Goal: Check status

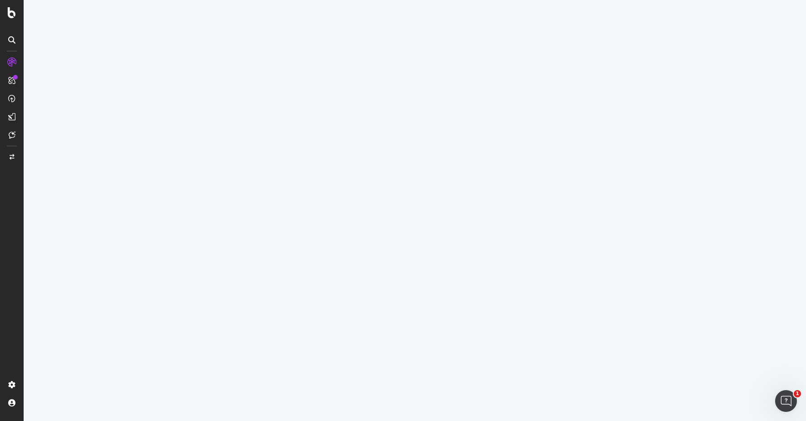
select select "50"
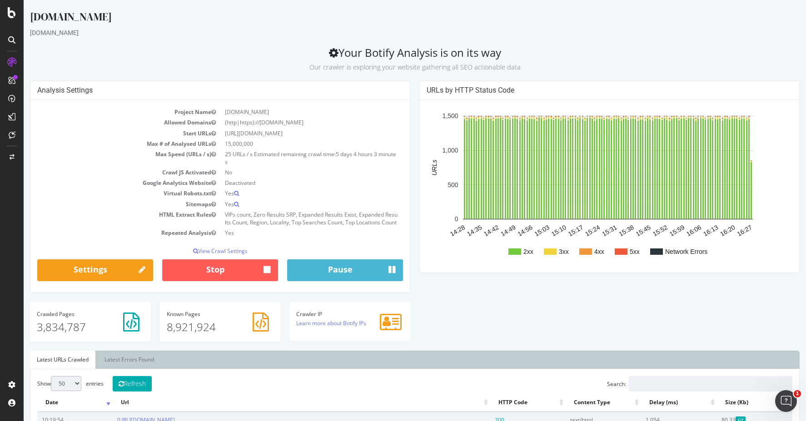
click at [484, 21] on div "[DOMAIN_NAME]" at bounding box center [415, 18] width 770 height 19
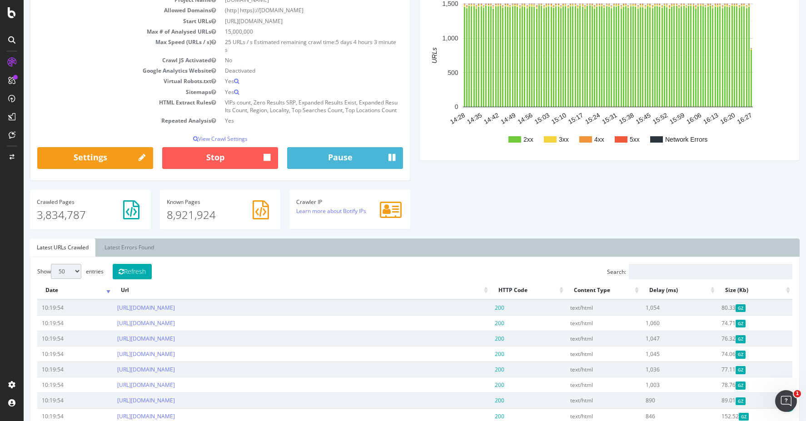
scroll to position [136, 0]
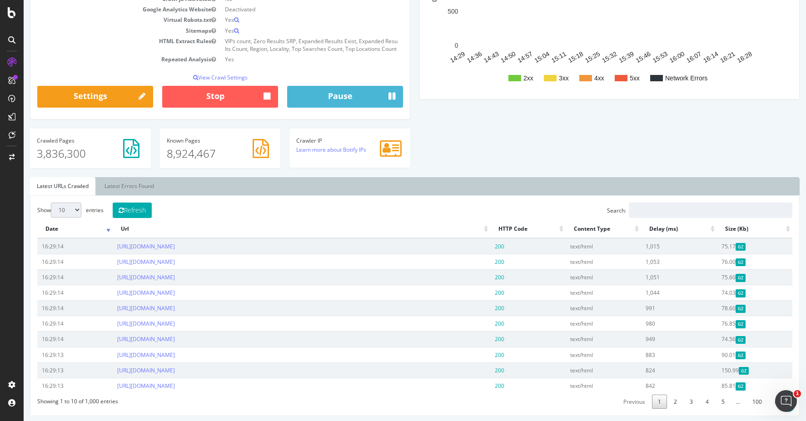
scroll to position [300, 0]
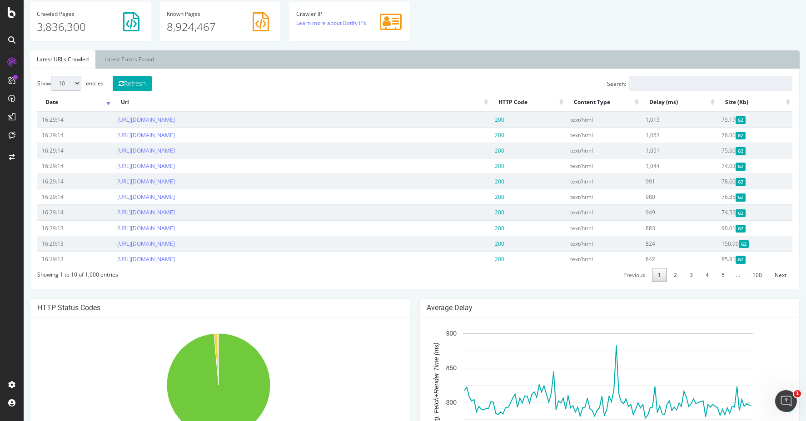
drag, startPoint x: 490, startPoint y: 51, endPoint x: 338, endPoint y: 101, distance: 160.6
click at [135, 90] on button "Refresh" at bounding box center [132, 83] width 39 height 15
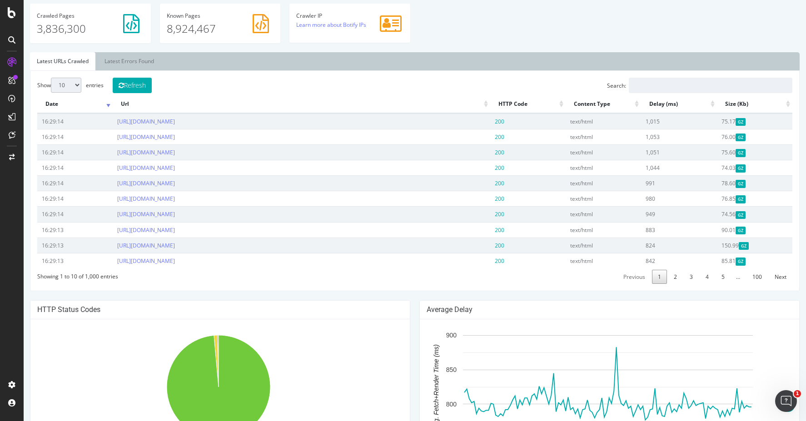
scroll to position [297, 0]
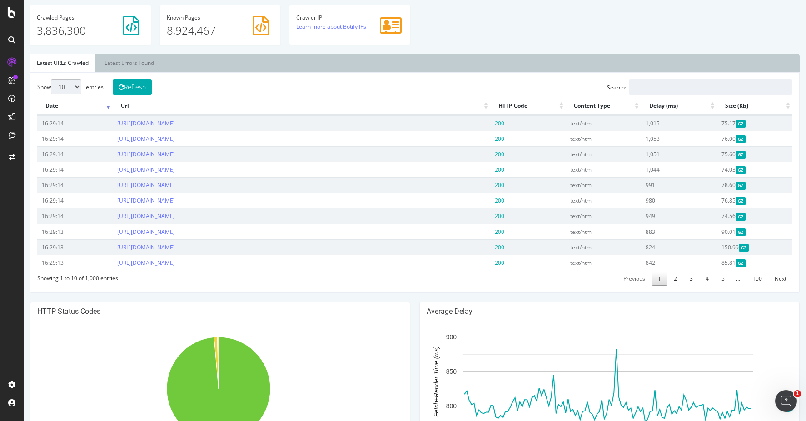
click at [339, 286] on div "Show 10 25 50 100 entries Refresh Search: Date Url HTTP Code Content Type Delay…" at bounding box center [414, 183] width 755 height 206
click at [660, 94] on input "Search:" at bounding box center [711, 87] width 164 height 15
type input "bark"
